Goal: Task Accomplishment & Management: Manage account settings

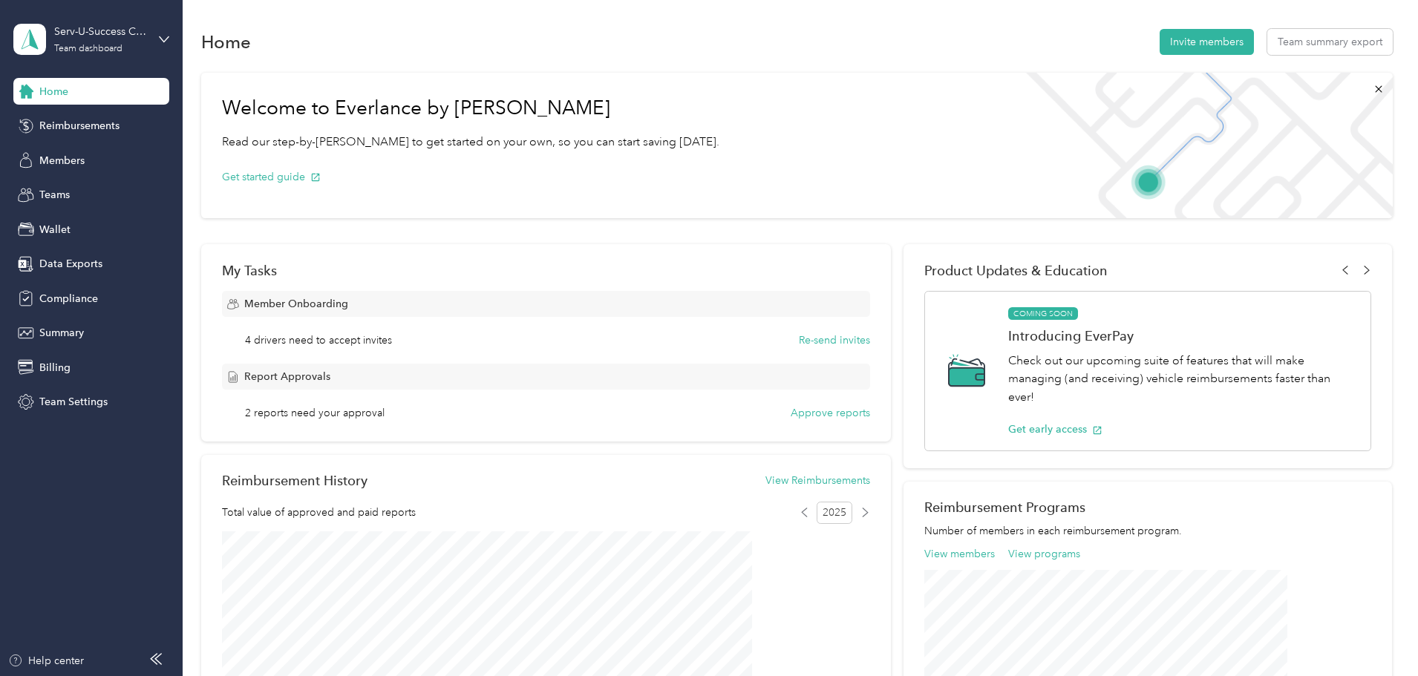
click at [537, 215] on div "Welcome to Everlance by Motus Read our step-by-[PERSON_NAME] to get started on …" at bounding box center [470, 146] width 539 height 146
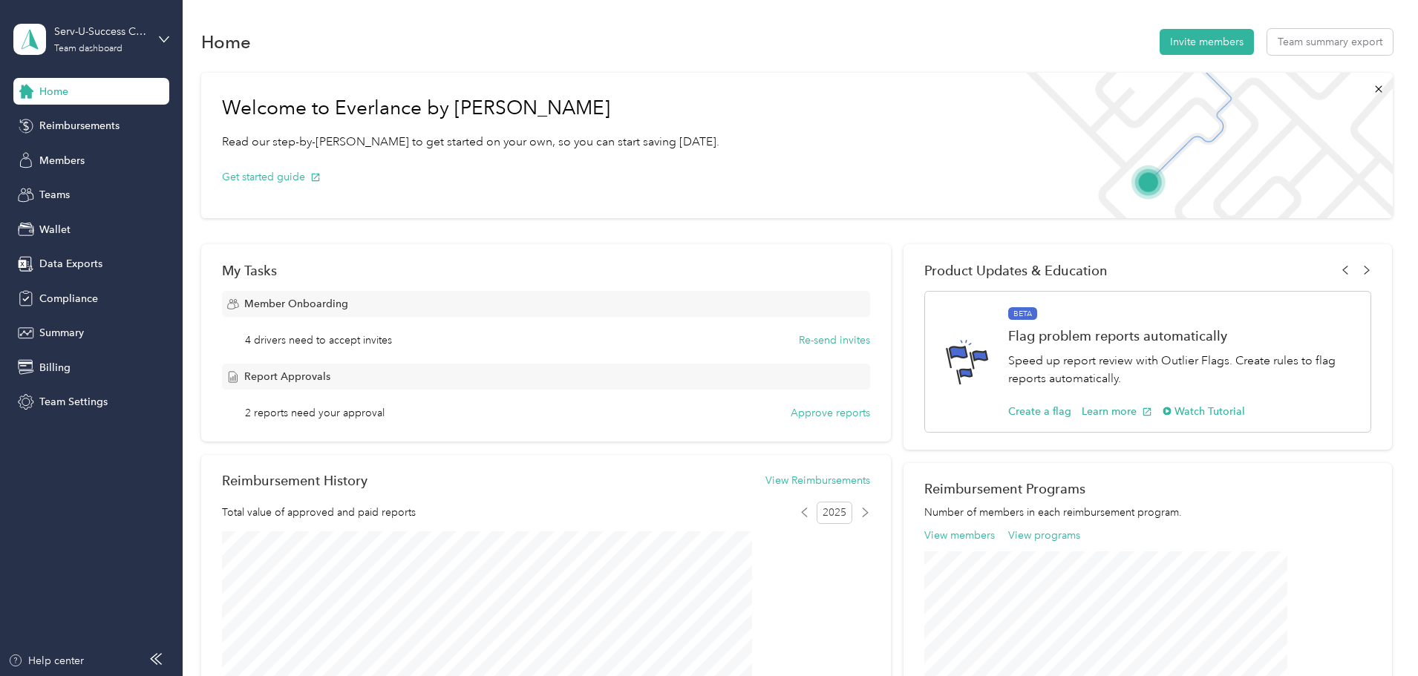
click at [572, 210] on div "Welcome to Everlance by Motus Read our step-by-[PERSON_NAME] to get started on …" at bounding box center [470, 146] width 539 height 146
click at [68, 199] on span "Teams" at bounding box center [54, 195] width 30 height 16
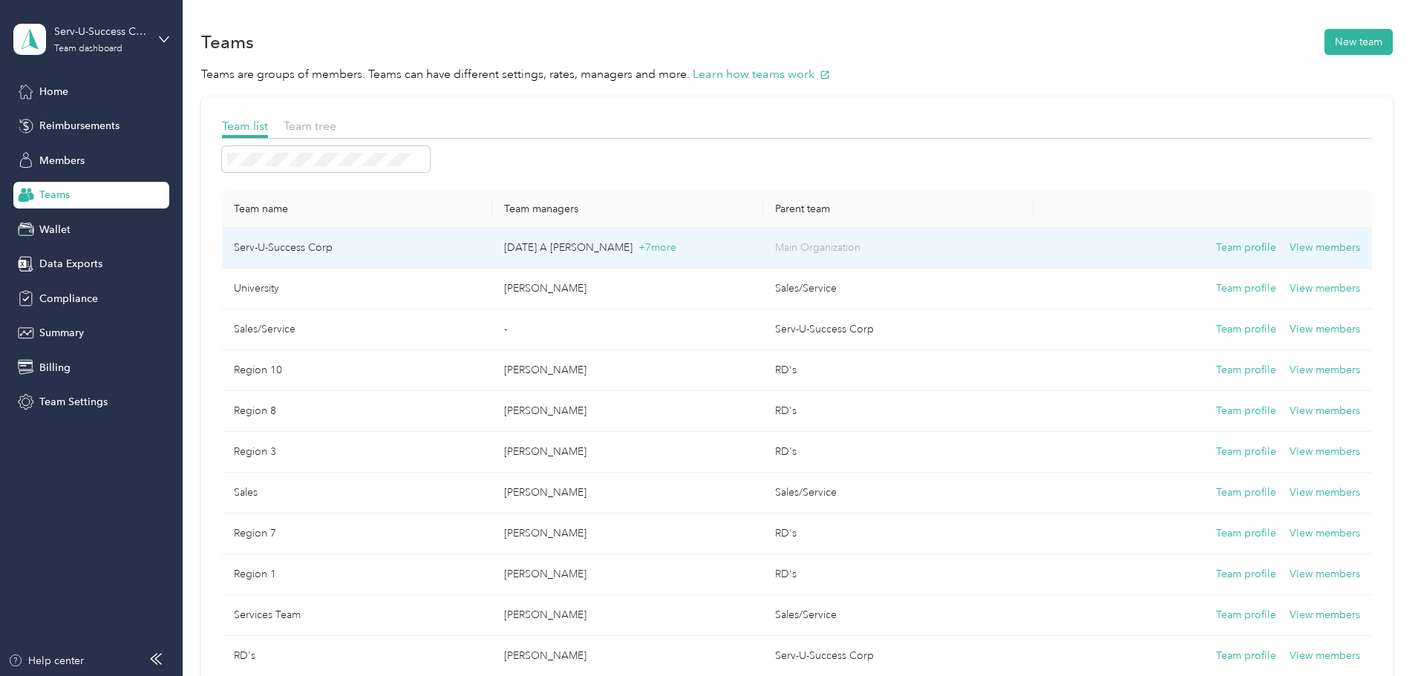
scroll to position [74, 0]
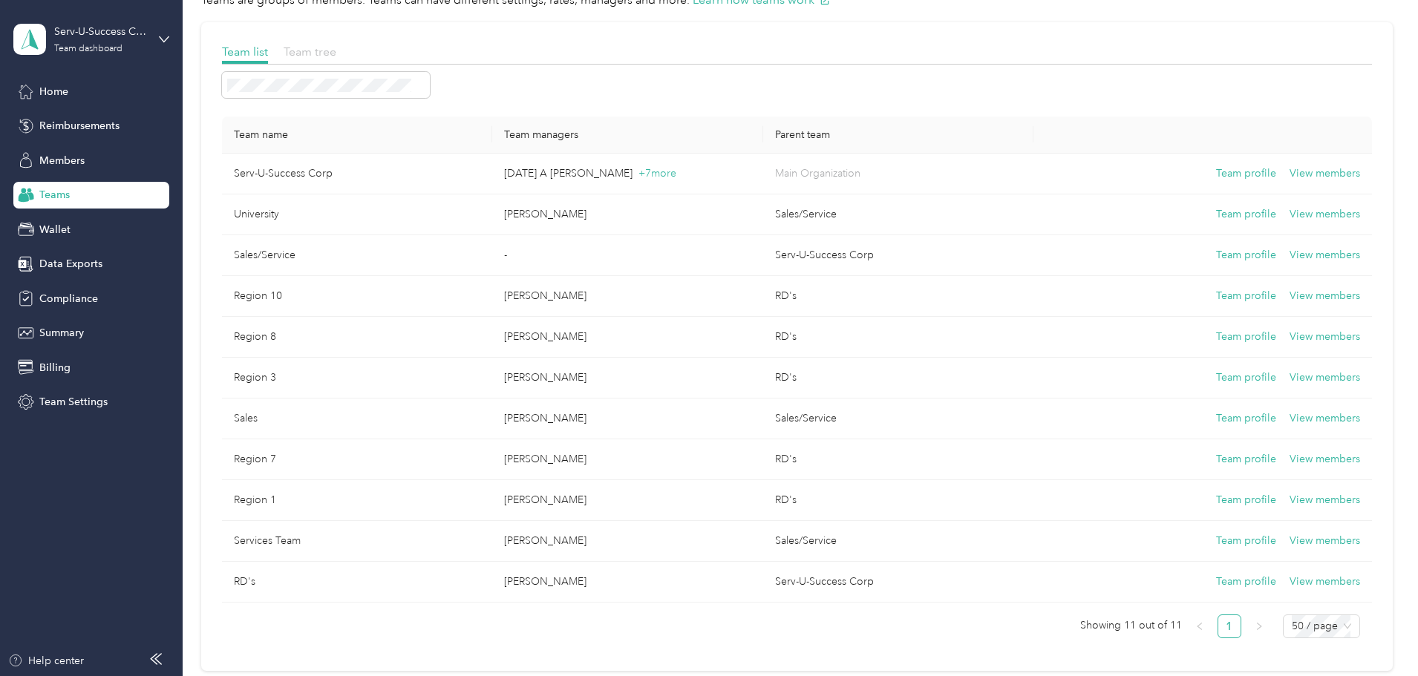
click at [336, 48] on span "Team tree" at bounding box center [310, 52] width 53 height 14
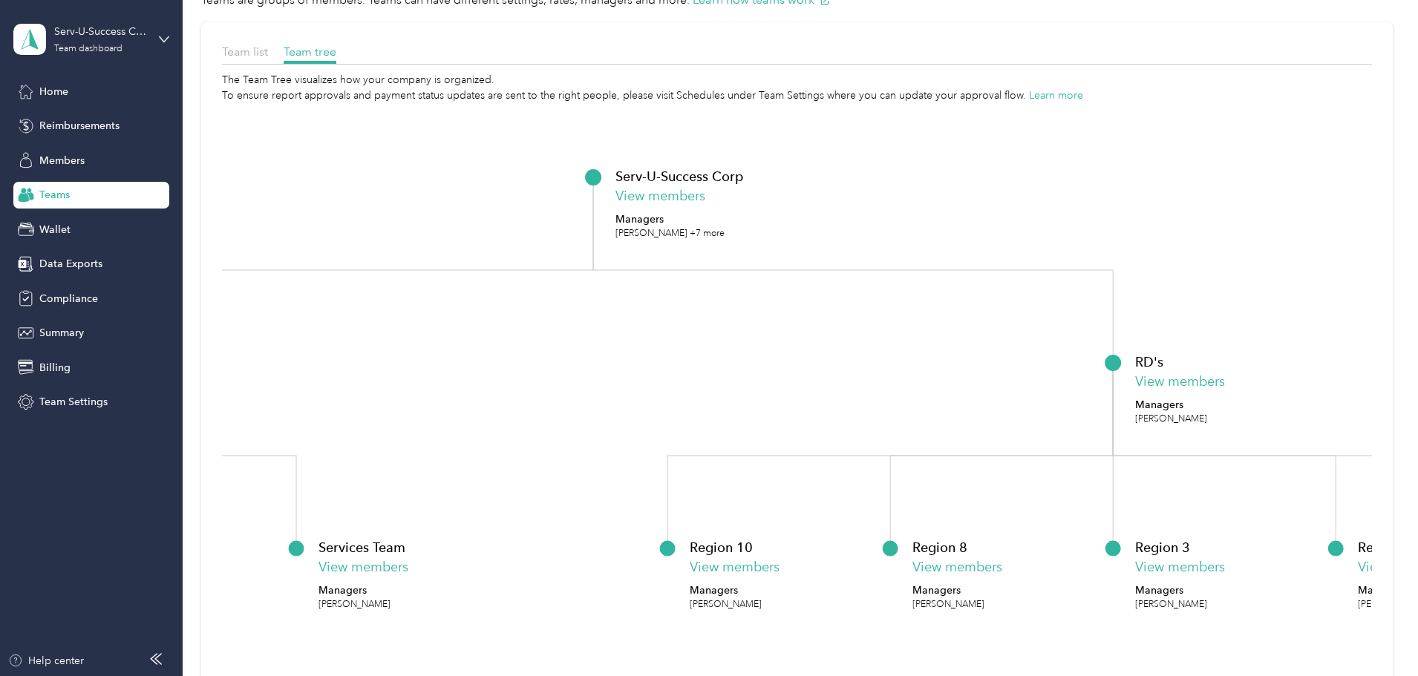
click at [268, 59] on div "Team list" at bounding box center [245, 52] width 46 height 19
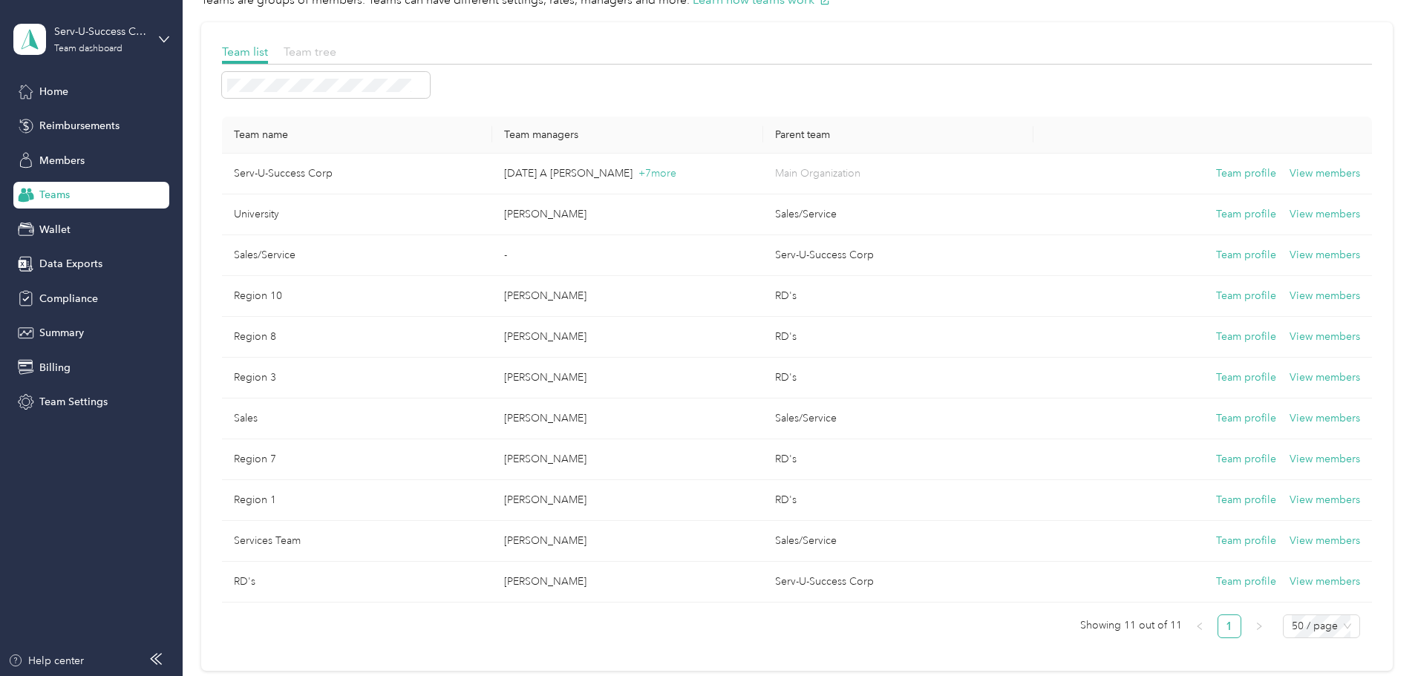
click at [336, 48] on span "Team tree" at bounding box center [310, 52] width 53 height 14
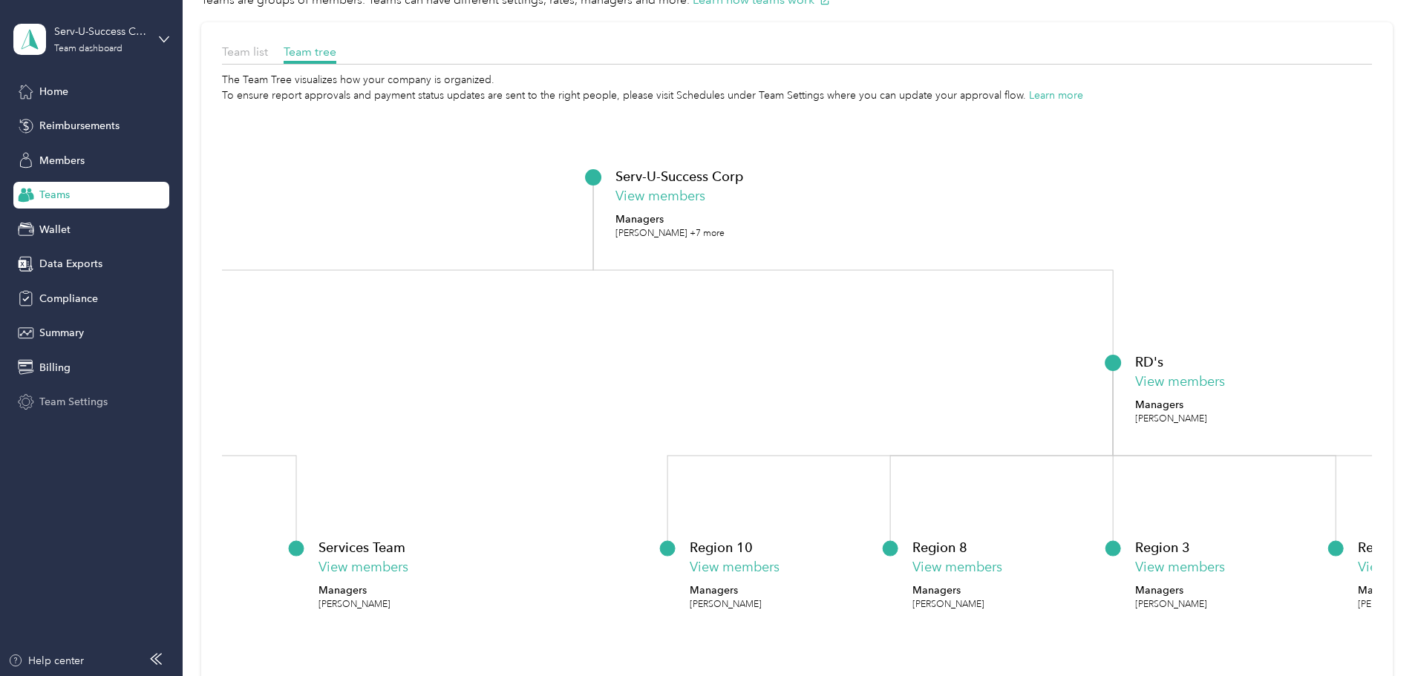
click at [69, 405] on span "Team Settings" at bounding box center [73, 402] width 68 height 16
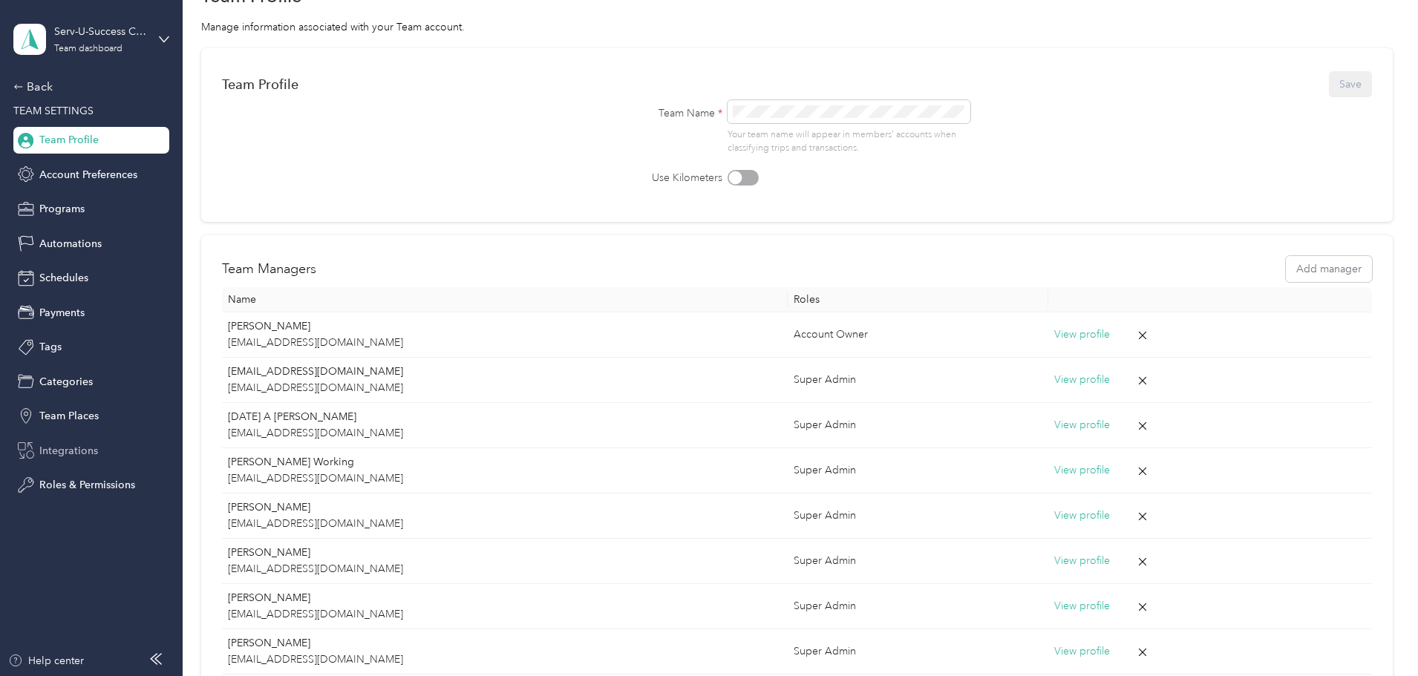
click at [73, 458] on span "Integrations" at bounding box center [68, 451] width 59 height 16
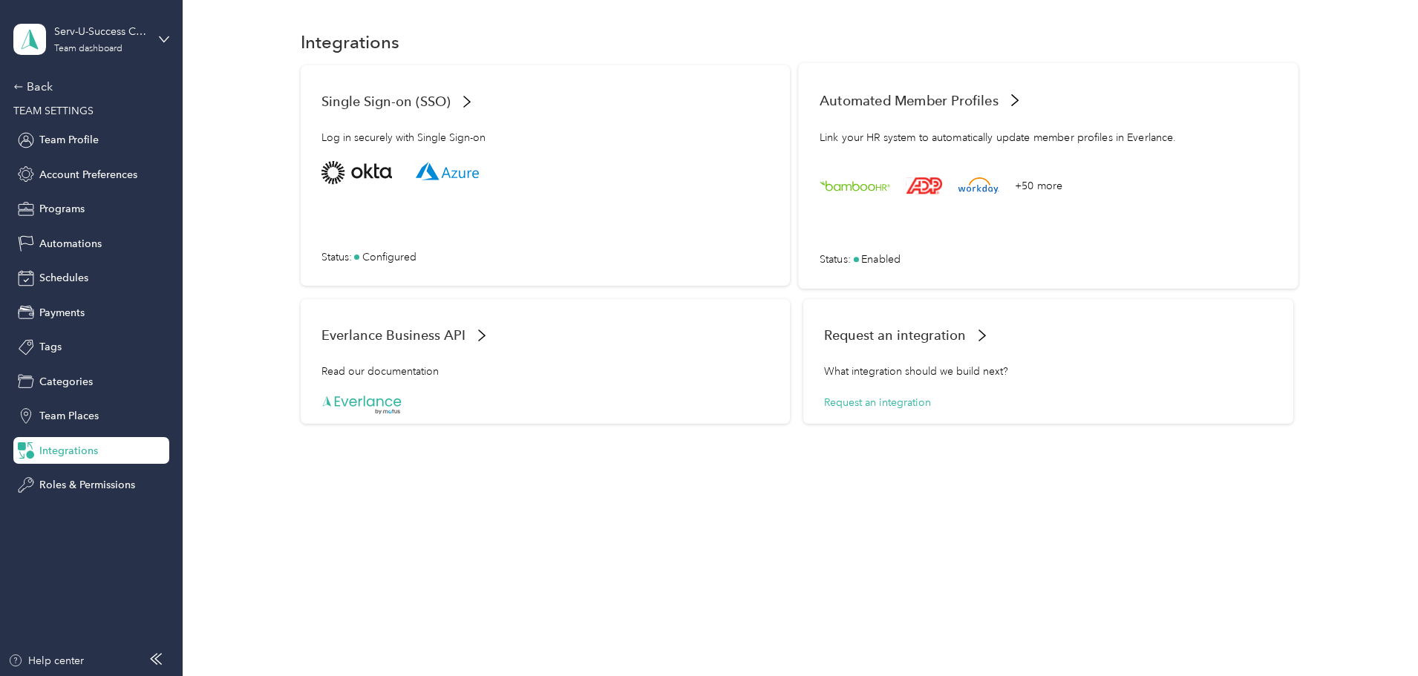
click at [950, 97] on span "Automated Member Profiles" at bounding box center [909, 100] width 179 height 16
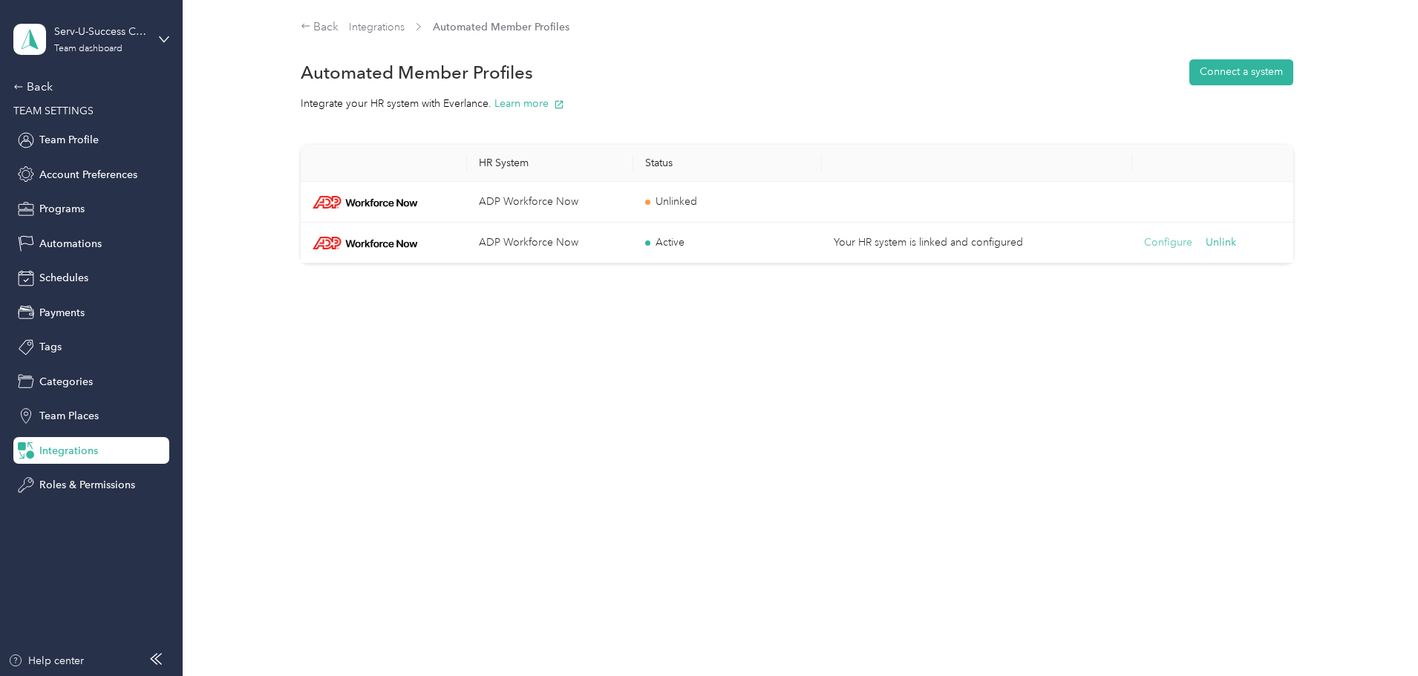
click at [1152, 240] on button "Configure" at bounding box center [1168, 243] width 48 height 16
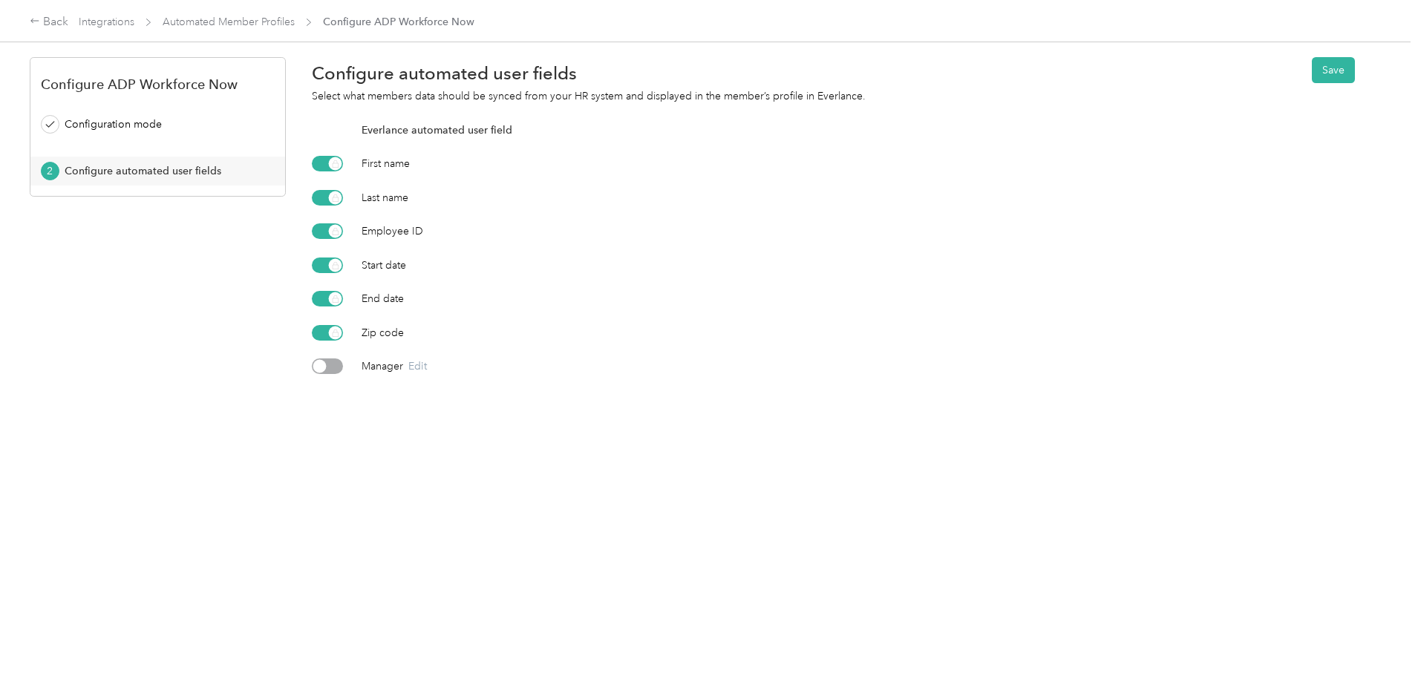
click at [327, 365] on div at bounding box center [319, 366] width 13 height 13
click at [1312, 77] on button "Save" at bounding box center [1333, 70] width 43 height 26
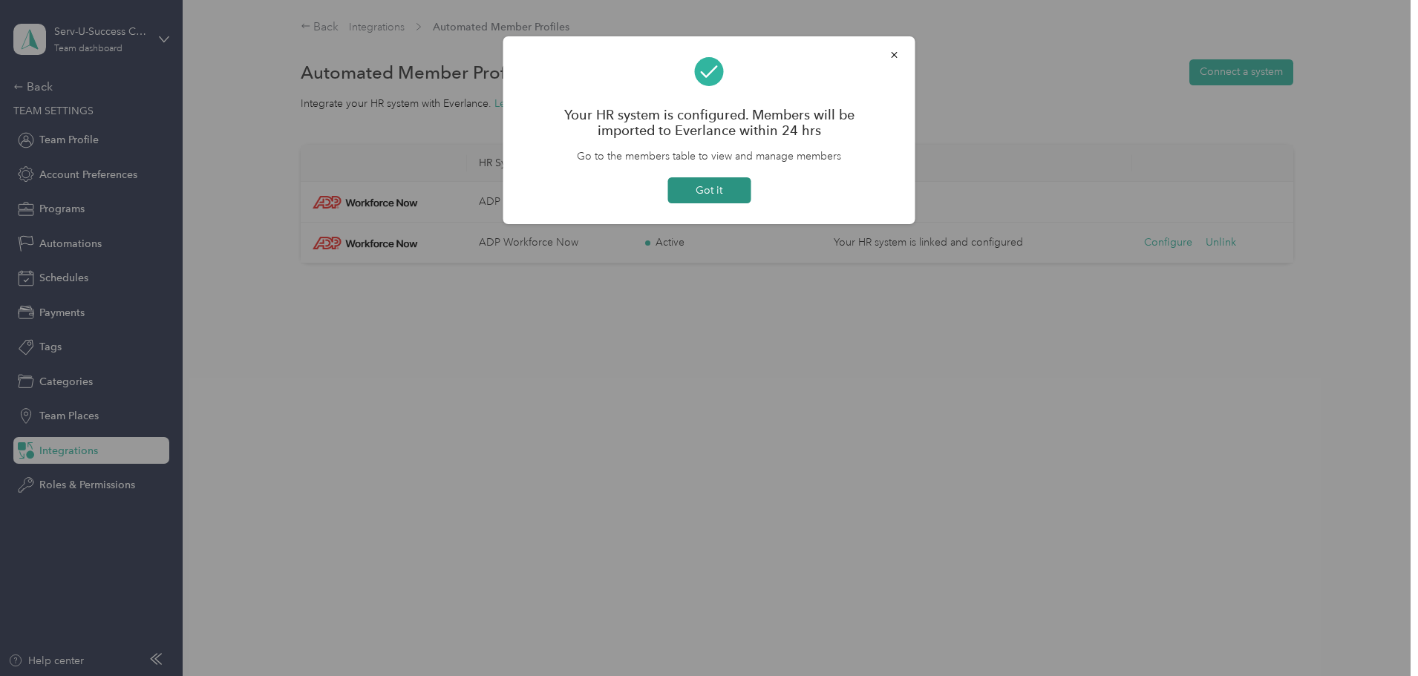
click at [716, 196] on button "Got it" at bounding box center [708, 190] width 83 height 26
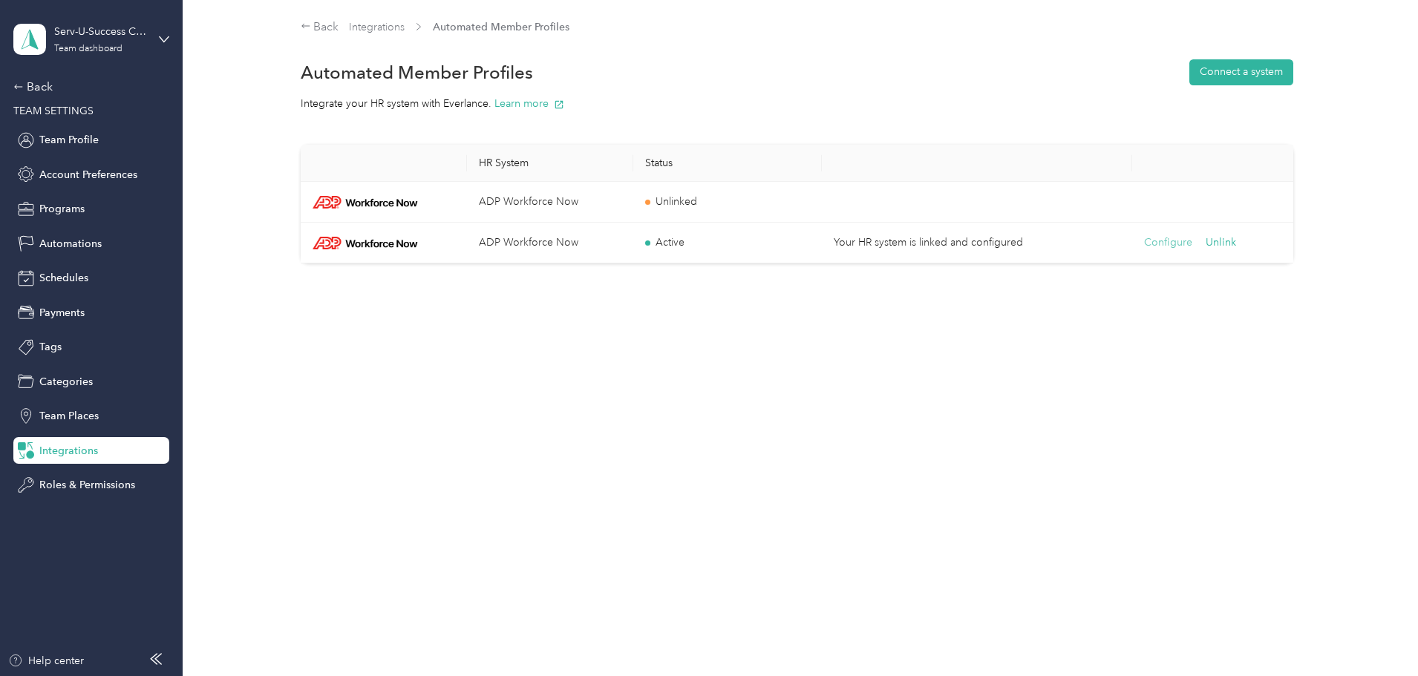
click at [1163, 247] on button "Configure" at bounding box center [1168, 243] width 48 height 16
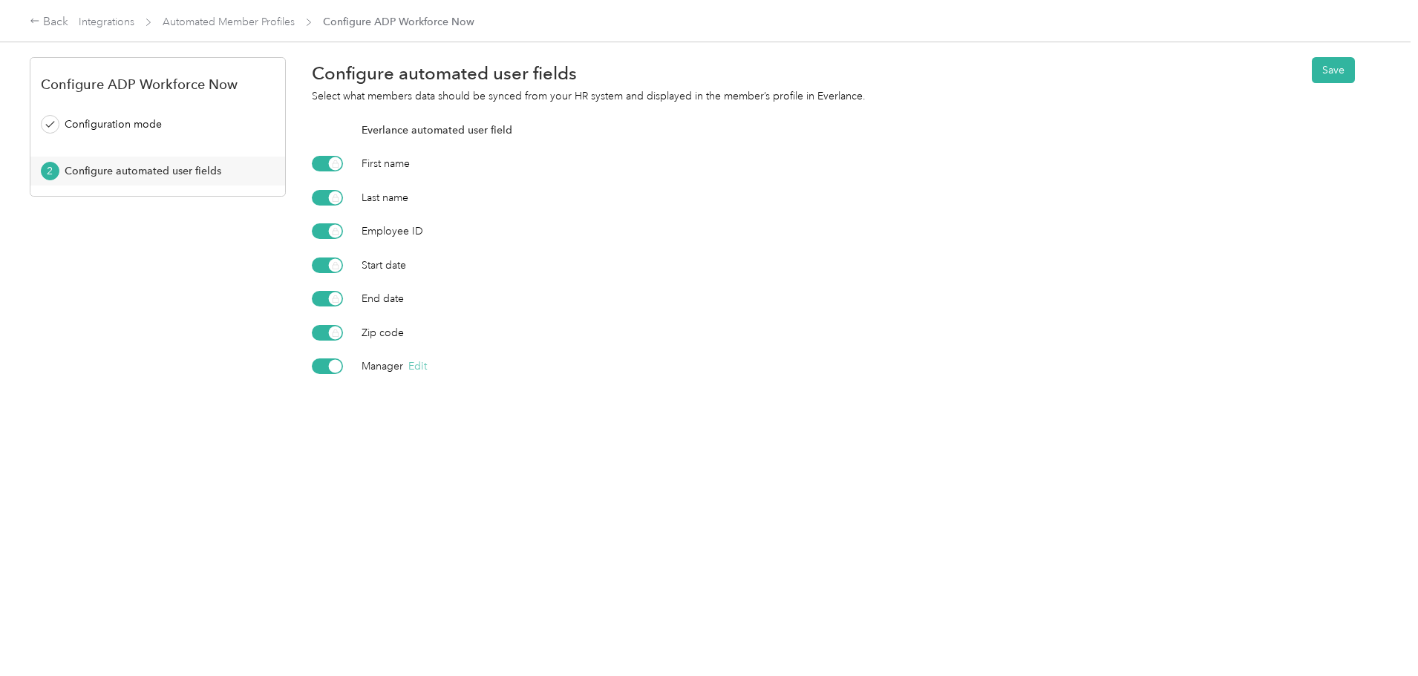
click at [427, 362] on button "Edit" at bounding box center [417, 367] width 19 height 16
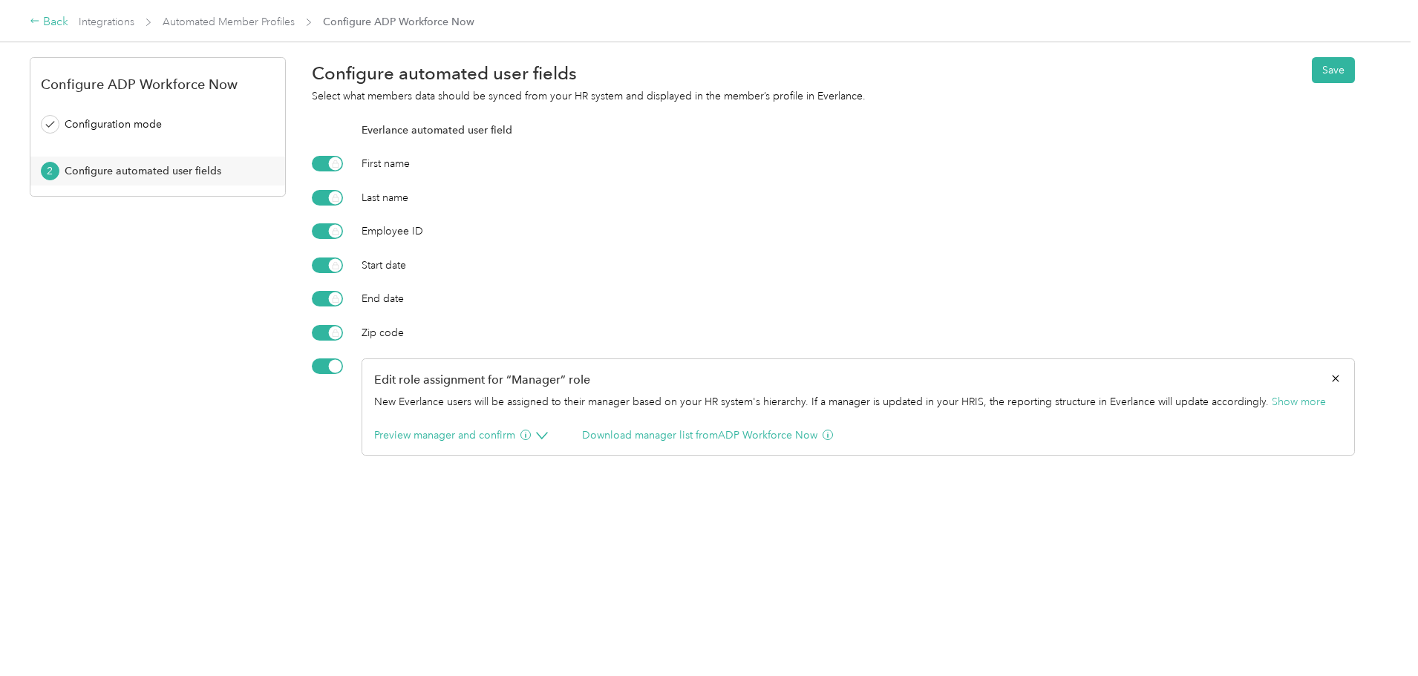
click at [68, 22] on div "Back" at bounding box center [49, 22] width 39 height 18
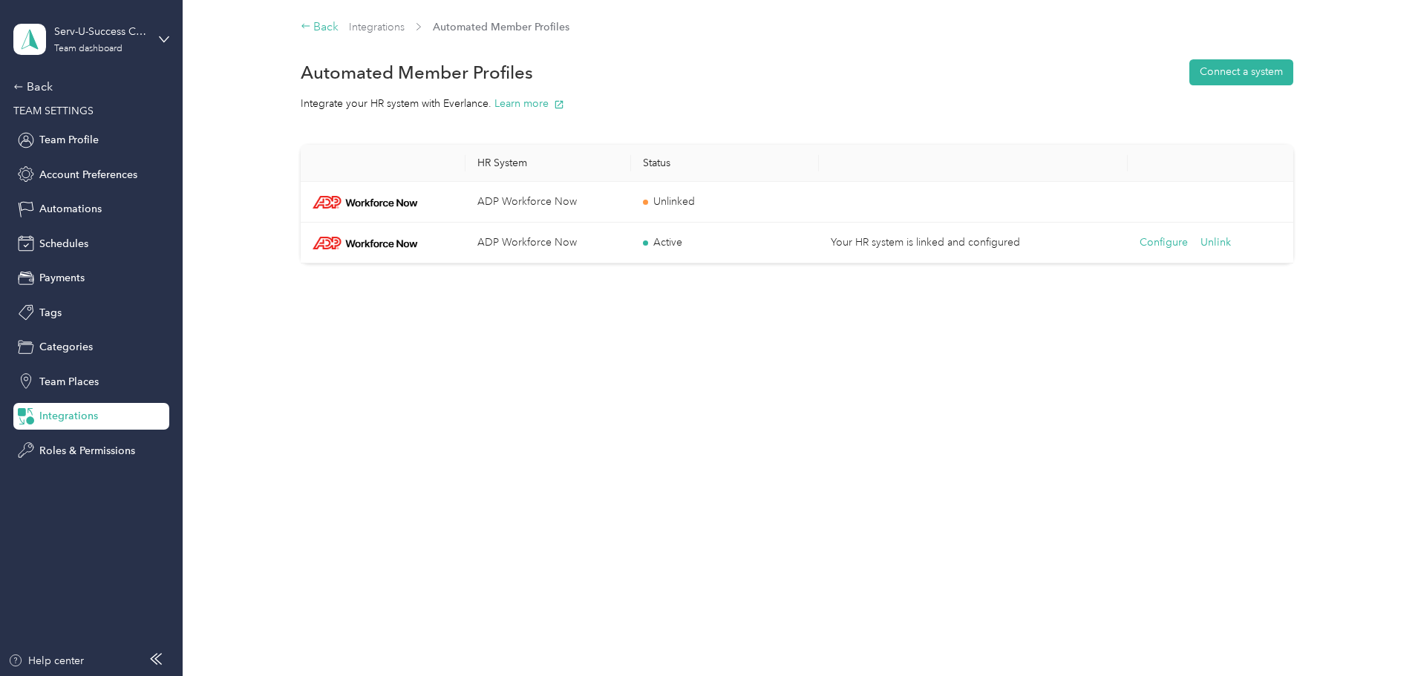
click at [324, 25] on div "Back" at bounding box center [320, 28] width 39 height 18
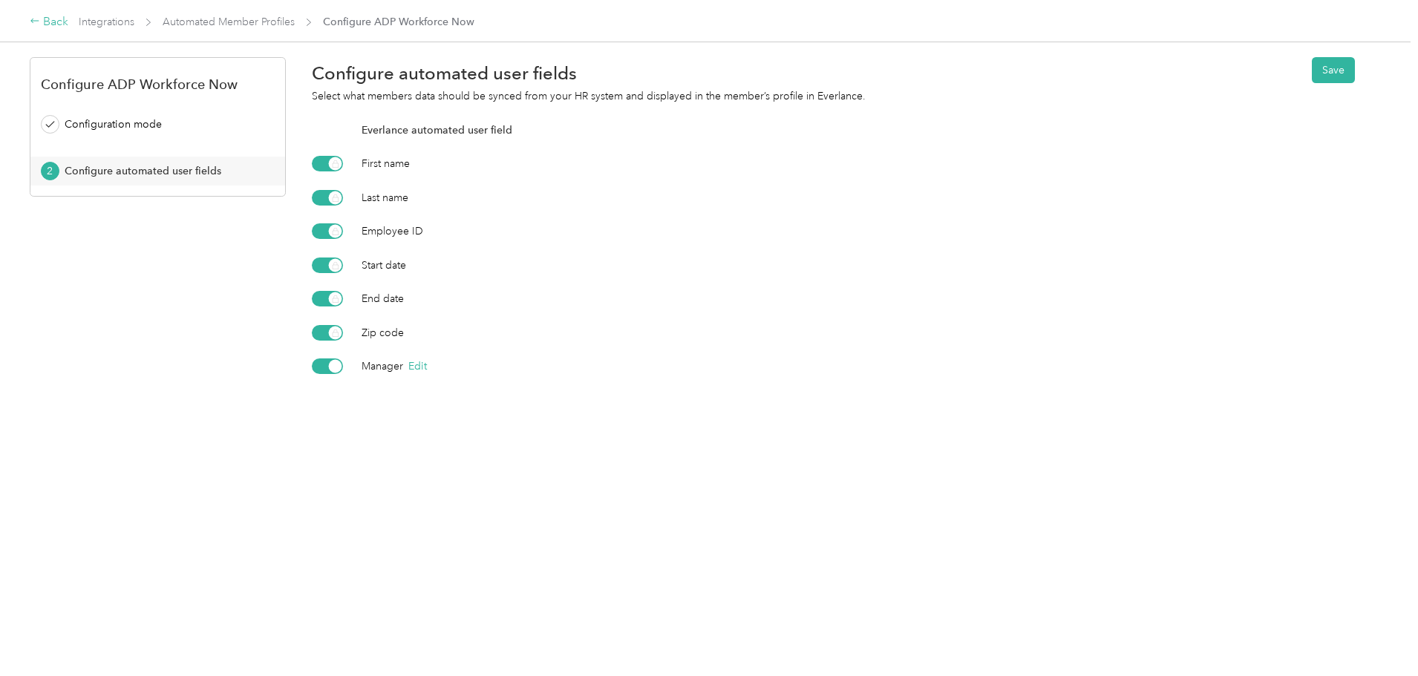
click at [68, 21] on div "Back" at bounding box center [49, 22] width 39 height 18
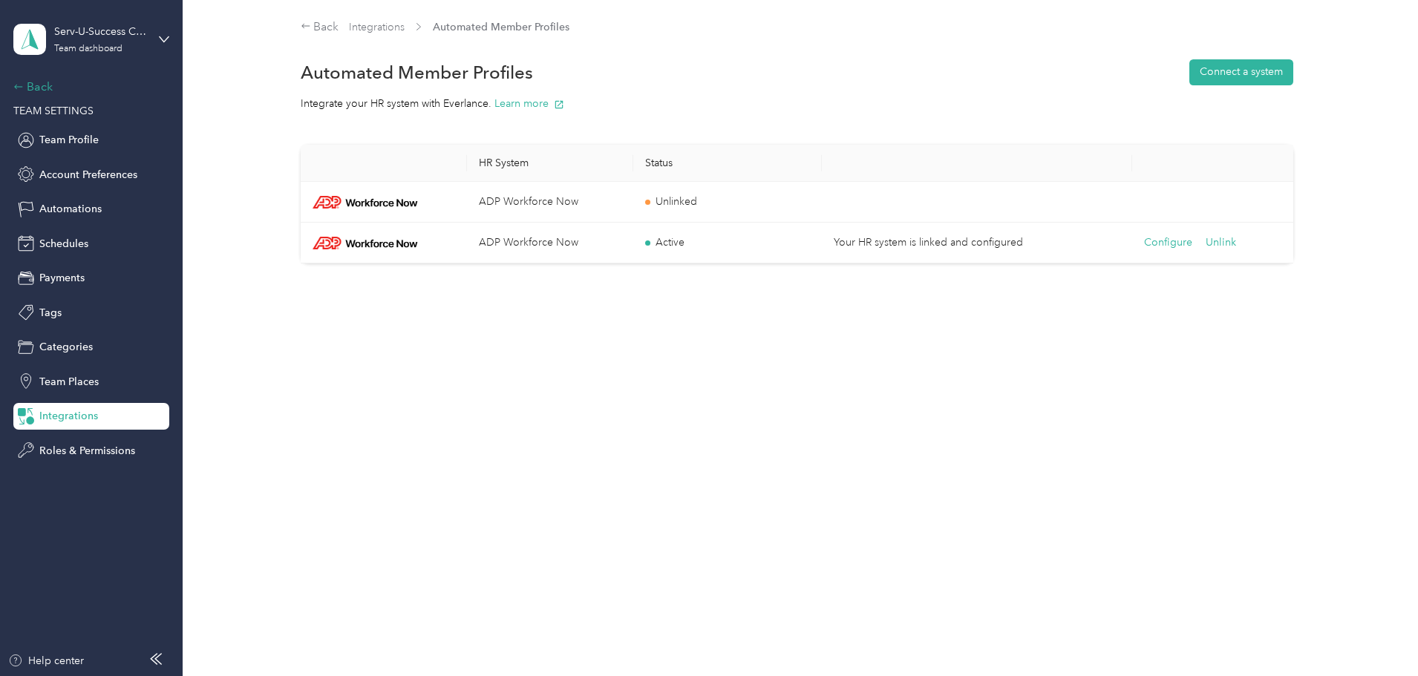
click at [36, 88] on div "Back" at bounding box center [87, 87] width 148 height 18
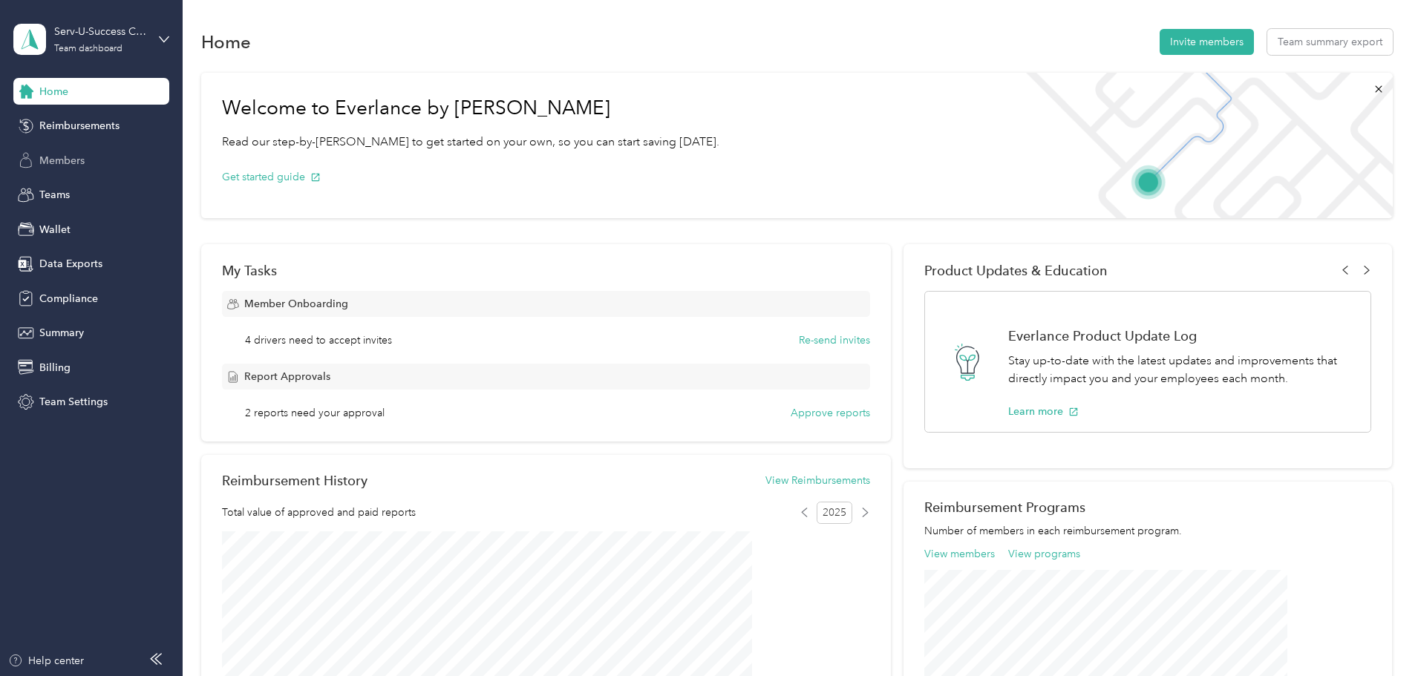
click at [65, 162] on span "Members" at bounding box center [61, 161] width 45 height 16
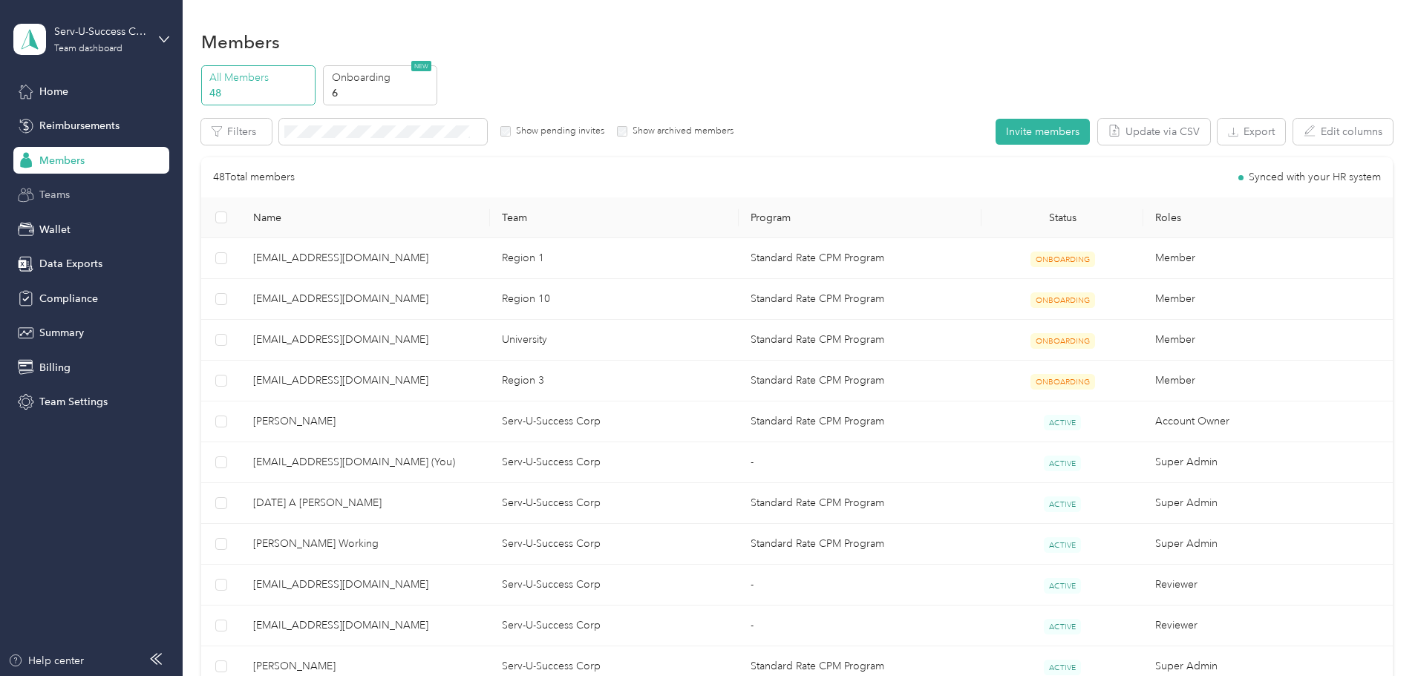
click at [46, 197] on span "Teams" at bounding box center [54, 195] width 30 height 16
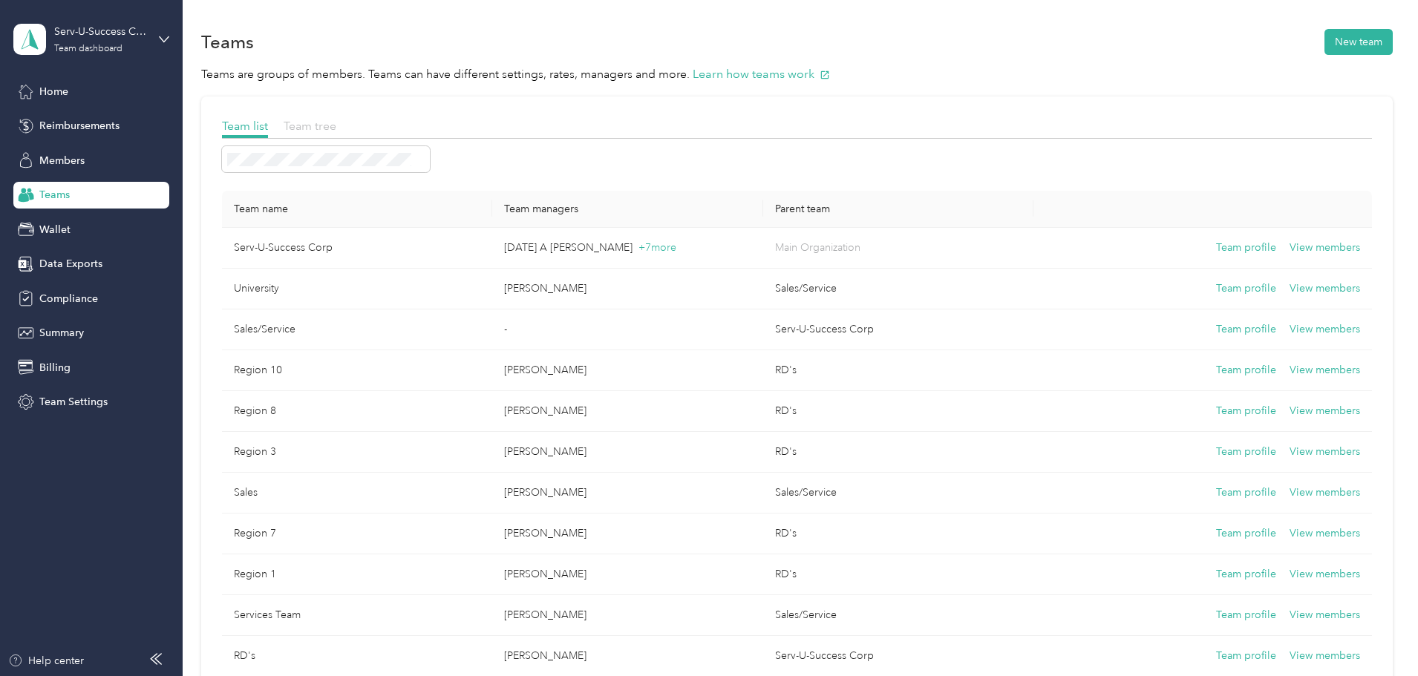
click at [336, 125] on span "Team tree" at bounding box center [310, 126] width 53 height 14
